Goal: Information Seeking & Learning: Learn about a topic

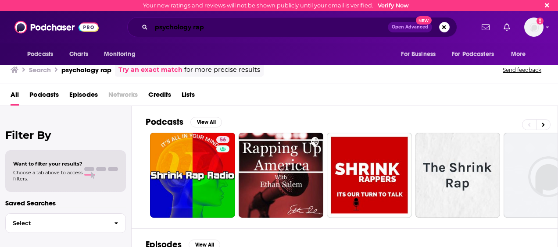
click at [220, 31] on input "psychology rap" at bounding box center [269, 27] width 236 height 14
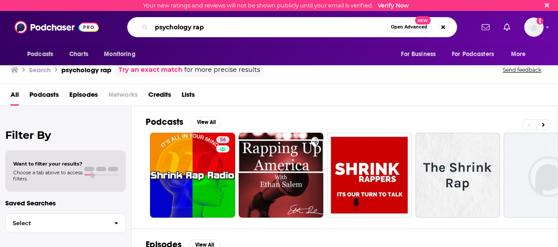
click at [215, 27] on input "psychology rap" at bounding box center [268, 27] width 235 height 14
type input "healthcare rap"
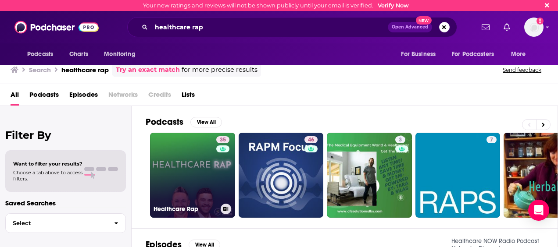
click at [179, 160] on link "35 Healthcare Rap" at bounding box center [192, 175] width 85 height 85
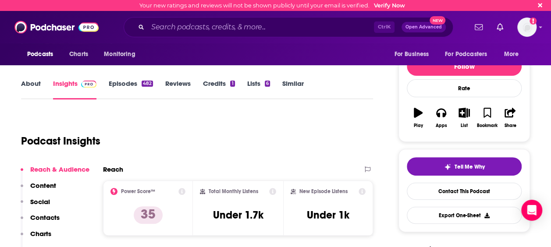
scroll to position [132, 0]
